Goal: Task Accomplishment & Management: Use online tool/utility

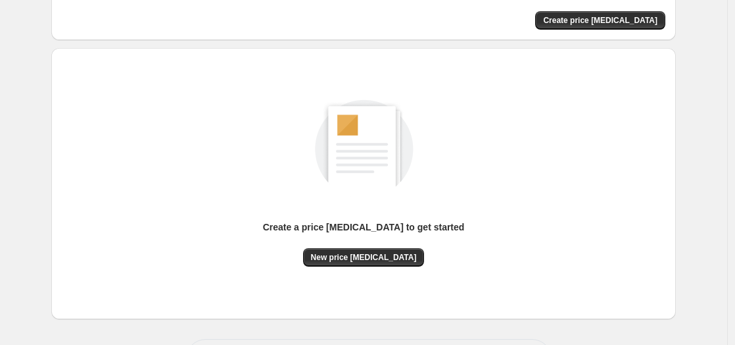
scroll to position [74, 0]
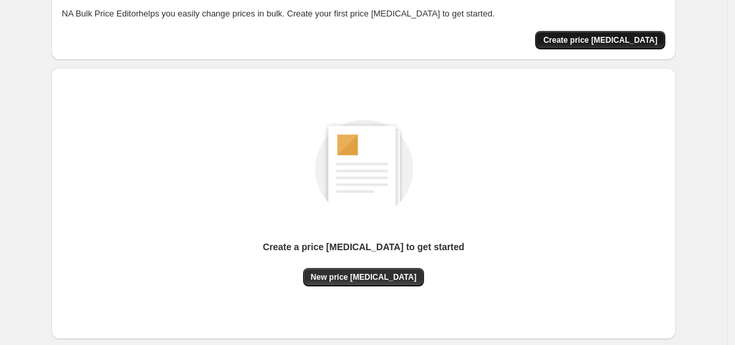
click at [627, 35] on span "Create price [MEDICAL_DATA]" at bounding box center [600, 40] width 114 height 11
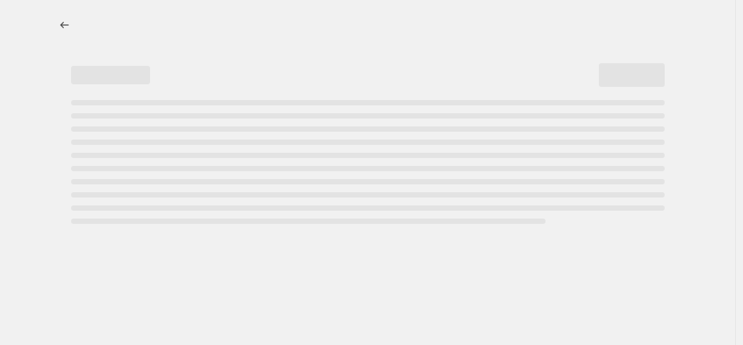
select select "percentage"
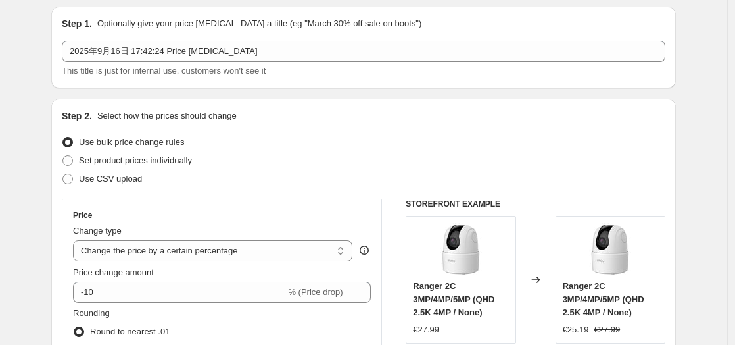
scroll to position [73, 0]
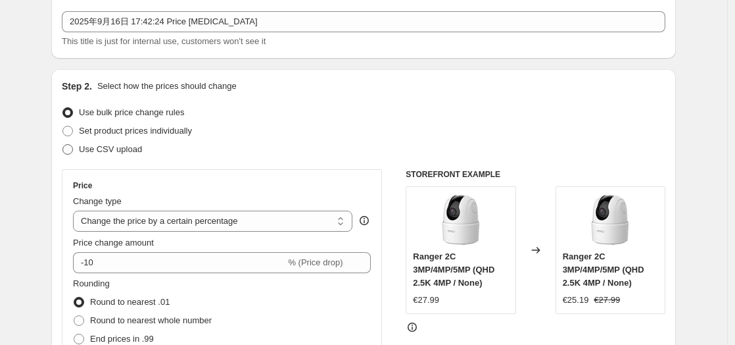
click at [114, 148] on span "Use CSV upload" at bounding box center [110, 149] width 63 height 10
click at [63, 145] on input "Use CSV upload" at bounding box center [62, 144] width 1 height 1
radio input "true"
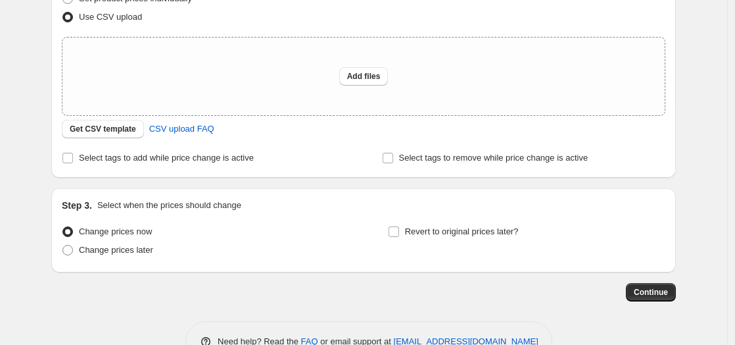
scroll to position [219, 0]
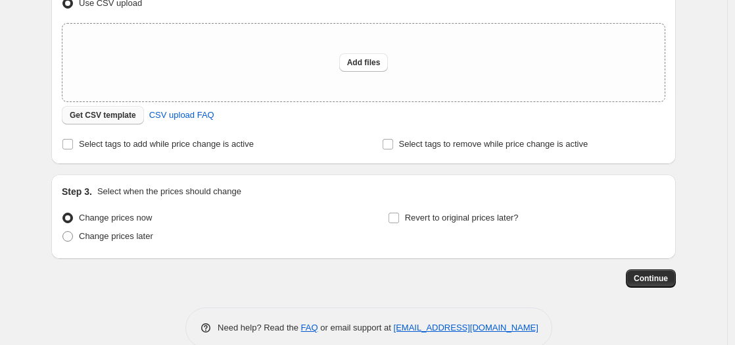
click at [115, 109] on button "Get CSV template" at bounding box center [103, 115] width 82 height 18
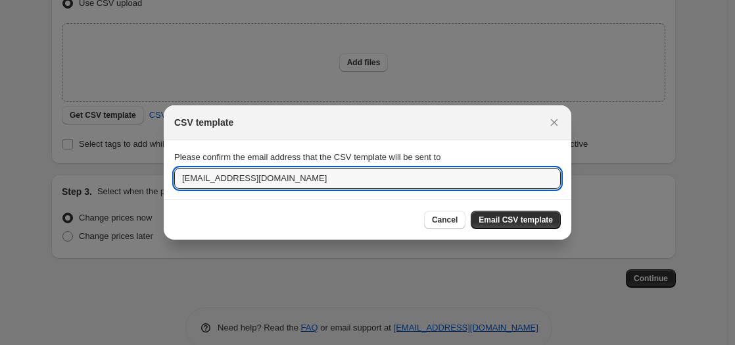
drag, startPoint x: 364, startPoint y: 186, endPoint x: 15, endPoint y: 183, distance: 349.2
type input "[EMAIL_ADDRESS][DOMAIN_NAME]"
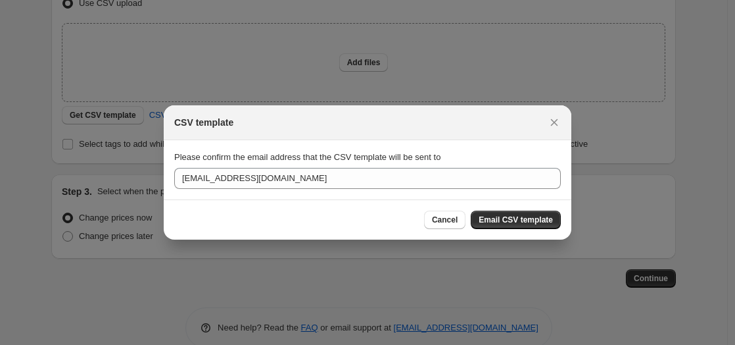
click at [509, 223] on span "Email CSV template" at bounding box center [516, 219] width 74 height 11
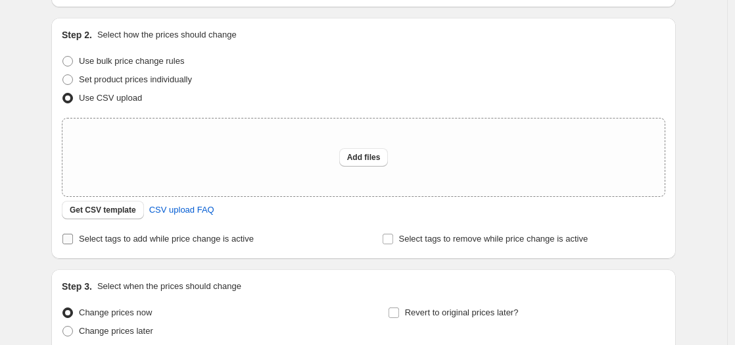
scroll to position [146, 0]
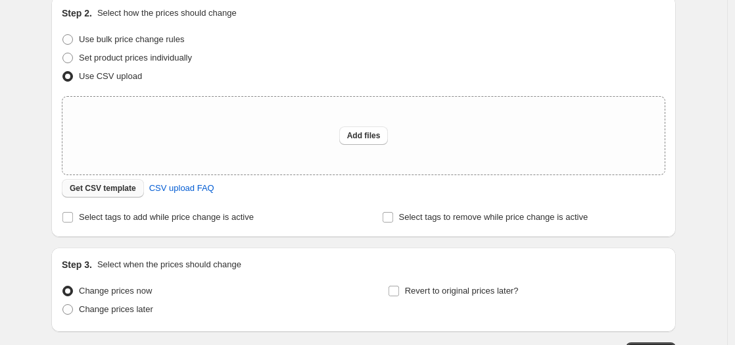
click at [114, 194] on button "Get CSV template" at bounding box center [103, 188] width 82 height 18
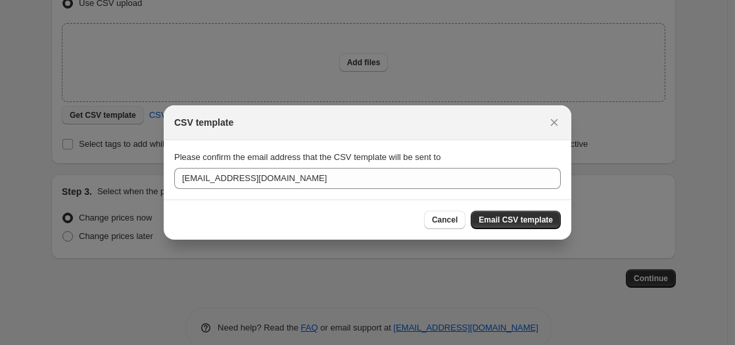
scroll to position [0, 0]
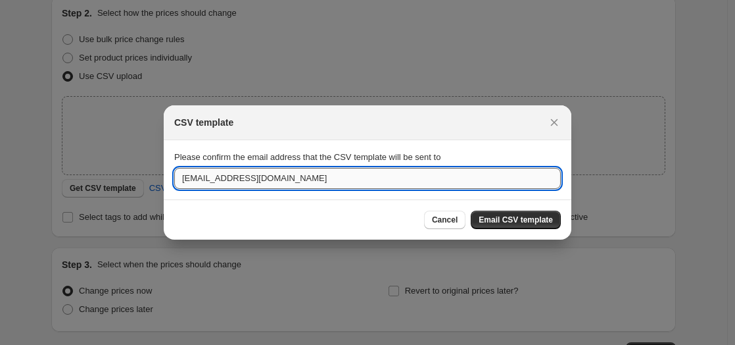
click at [270, 178] on input "[EMAIL_ADDRESS][DOMAIN_NAME]" at bounding box center [367, 178] width 387 height 21
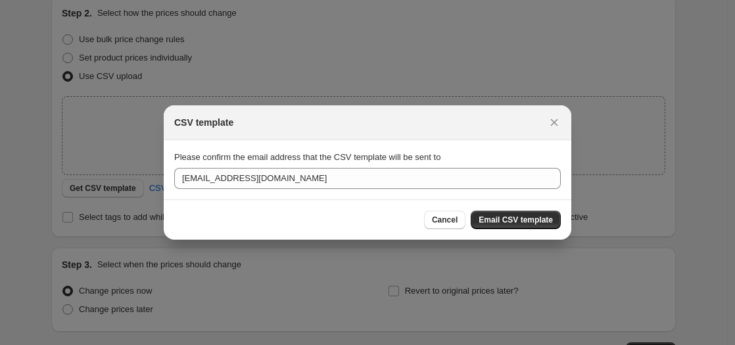
click at [496, 219] on span "Email CSV template" at bounding box center [516, 219] width 74 height 11
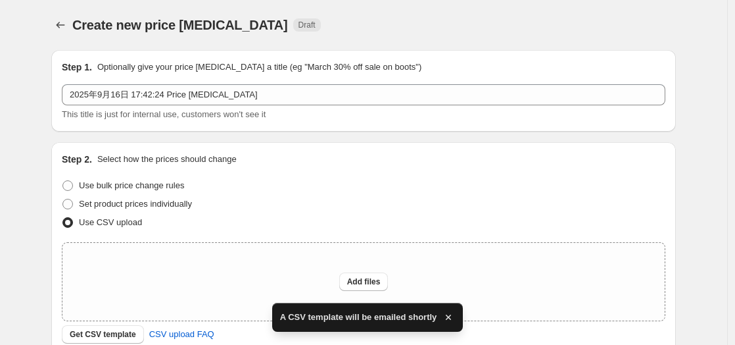
scroll to position [146, 0]
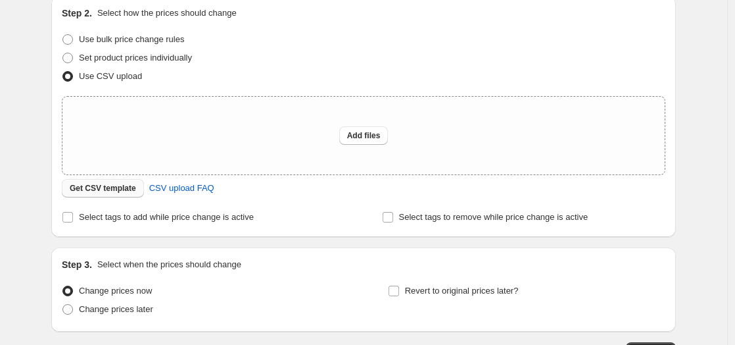
click at [130, 193] on span "Get CSV template" at bounding box center [103, 188] width 66 height 11
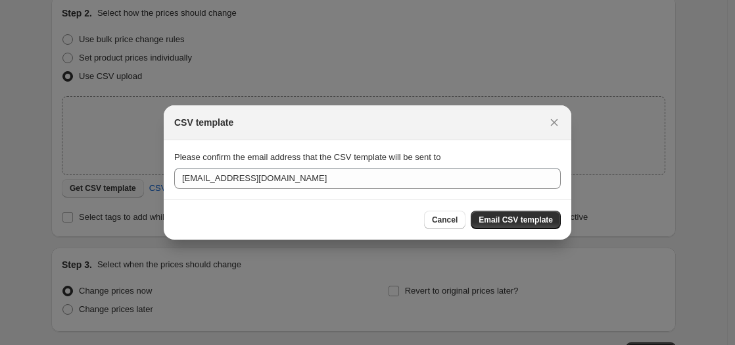
scroll to position [0, 0]
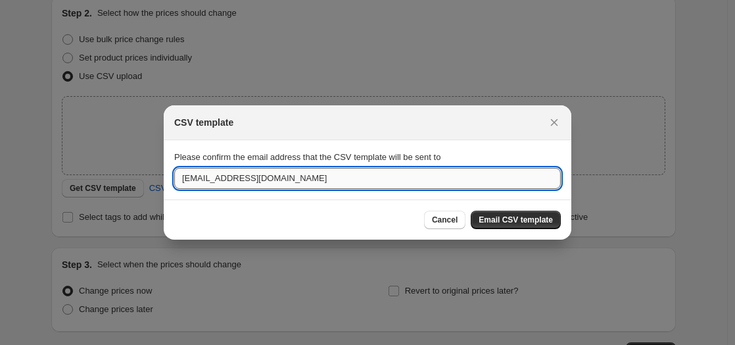
click at [266, 185] on input "[EMAIL_ADDRESS][DOMAIN_NAME]" at bounding box center [367, 178] width 387 height 21
drag, startPoint x: 276, startPoint y: 182, endPoint x: 130, endPoint y: 191, distance: 146.3
drag, startPoint x: 358, startPoint y: 176, endPoint x: 349, endPoint y: 176, distance: 8.5
click at [358, 176] on input "imou" at bounding box center [367, 178] width 387 height 21
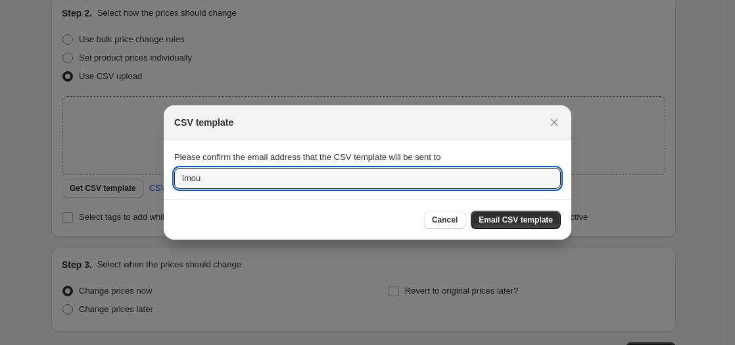
drag, startPoint x: 341, startPoint y: 178, endPoint x: 79, endPoint y: 183, distance: 261.8
type input "k"
type input "[EMAIL_ADDRESS][DOMAIN_NAME]"
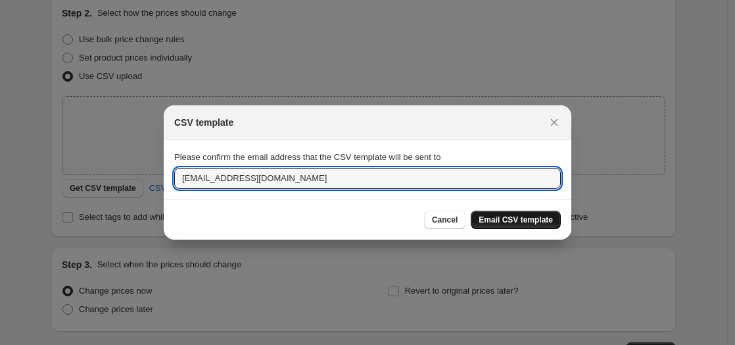
click at [503, 216] on span "Email CSV template" at bounding box center [516, 219] width 74 height 11
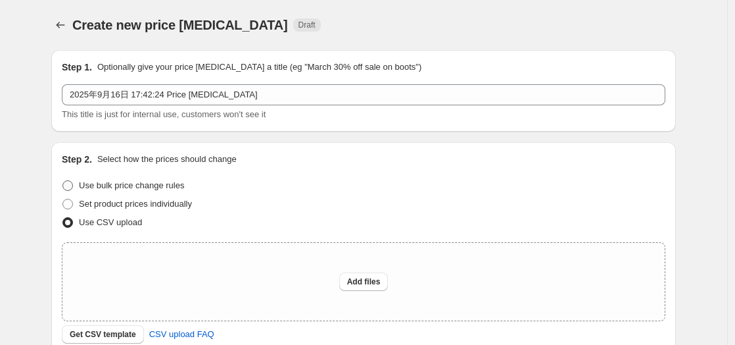
click at [97, 187] on span "Use bulk price change rules" at bounding box center [131, 185] width 105 height 10
click at [63, 181] on input "Use bulk price change rules" at bounding box center [62, 180] width 1 height 1
radio input "true"
select select "percentage"
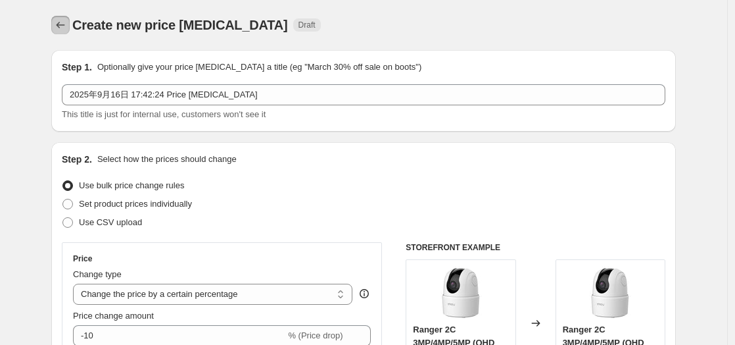
click at [61, 18] on button "Price change jobs" at bounding box center [60, 25] width 18 height 18
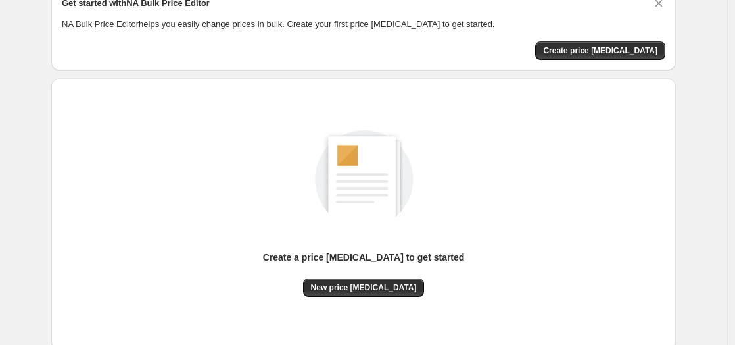
scroll to position [147, 0]
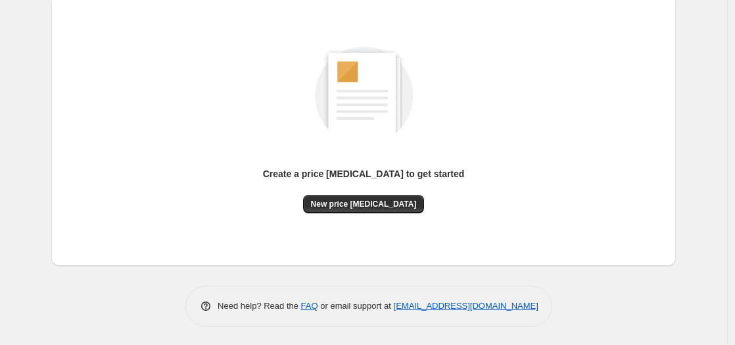
drag, startPoint x: 548, startPoint y: 308, endPoint x: 395, endPoint y: 313, distance: 153.3
click at [395, 313] on div "Need help? Read the FAQ or email support at [EMAIL_ADDRESS][DOMAIN_NAME]" at bounding box center [368, 305] width 367 height 41
copy link "[EMAIL_ADDRESS][DOMAIN_NAME]"
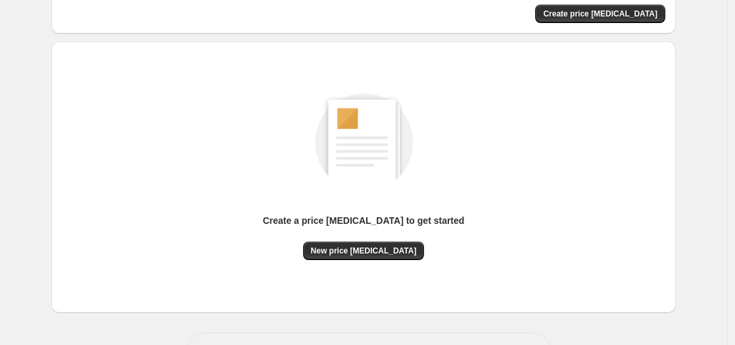
scroll to position [74, 0]
